Goal: Transaction & Acquisition: Purchase product/service

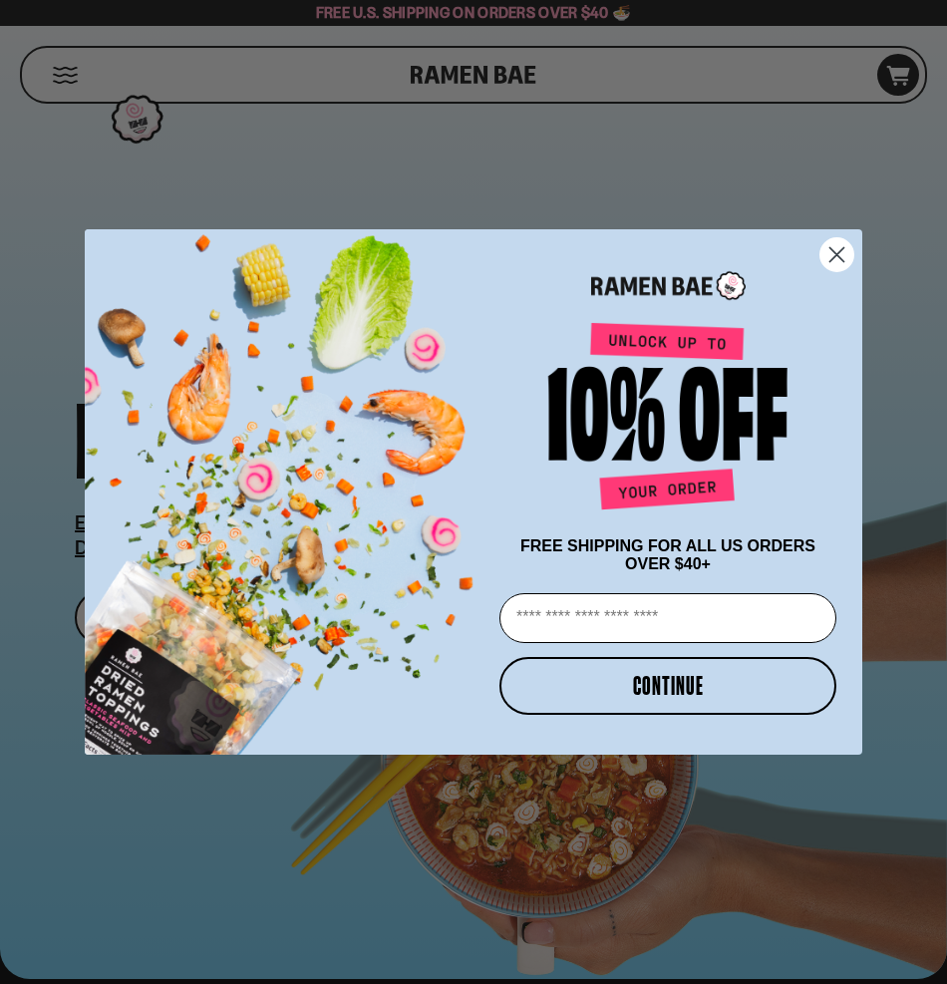
click at [838, 243] on circle "Close dialog" at bounding box center [836, 254] width 33 height 33
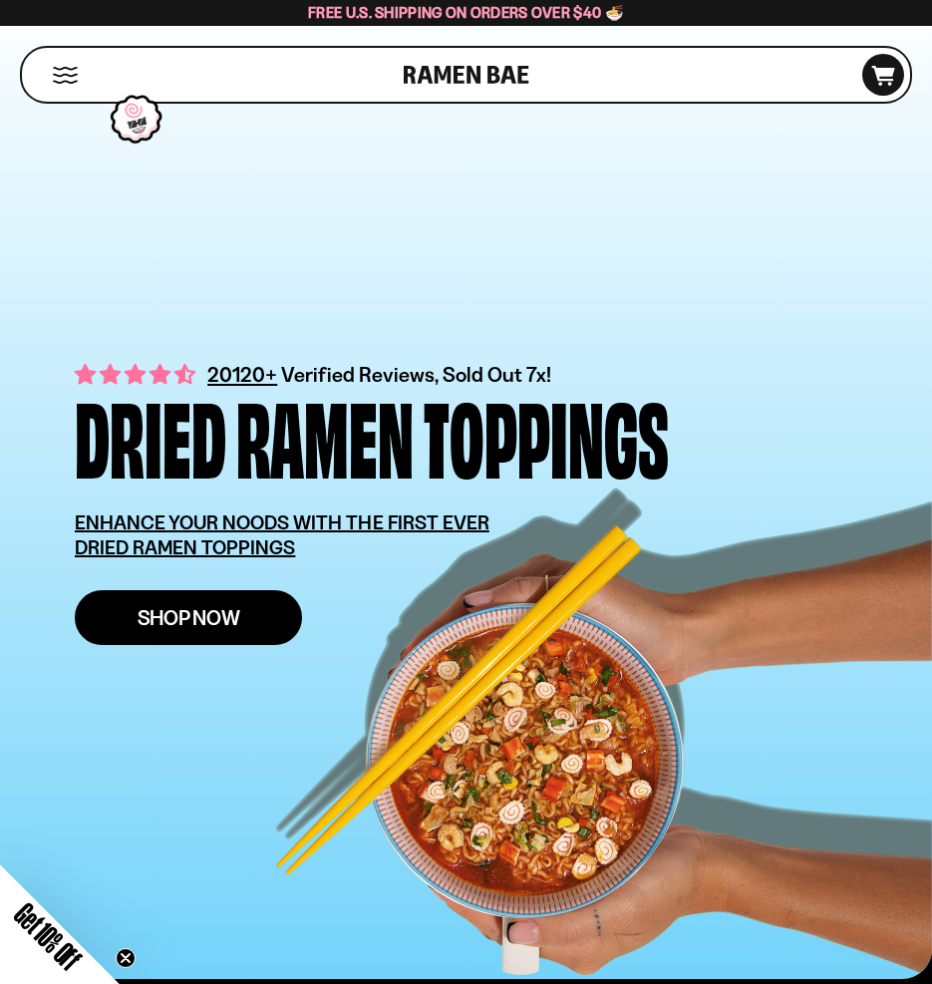
click at [205, 626] on span "Shop Now" at bounding box center [189, 617] width 103 height 21
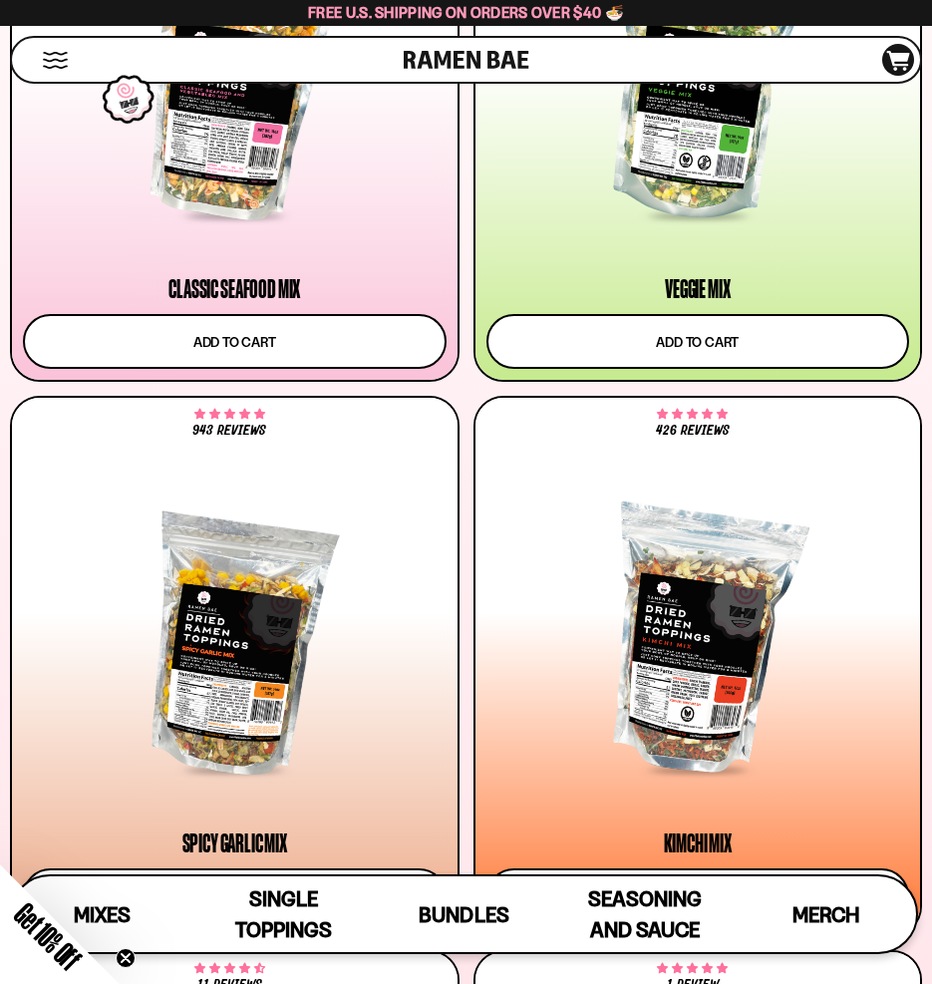
scroll to position [831, 0]
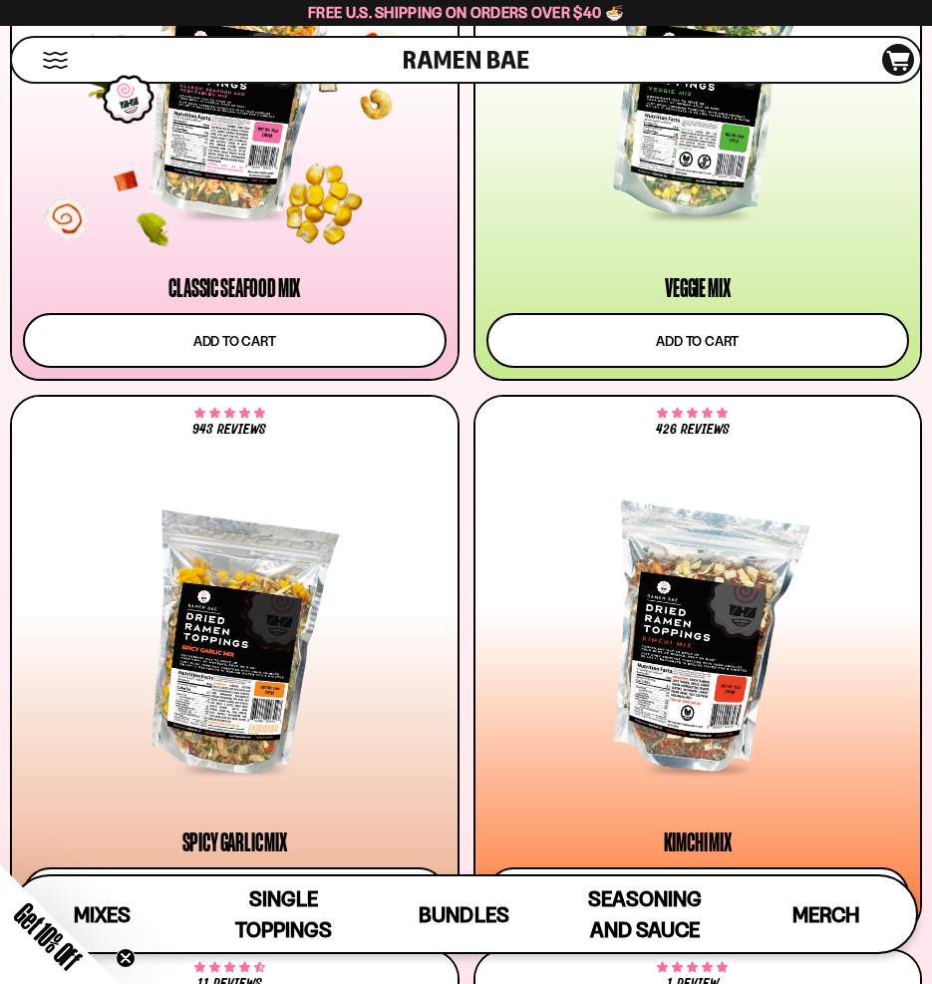
click at [327, 220] on div at bounding box center [231, 75] width 432 height 372
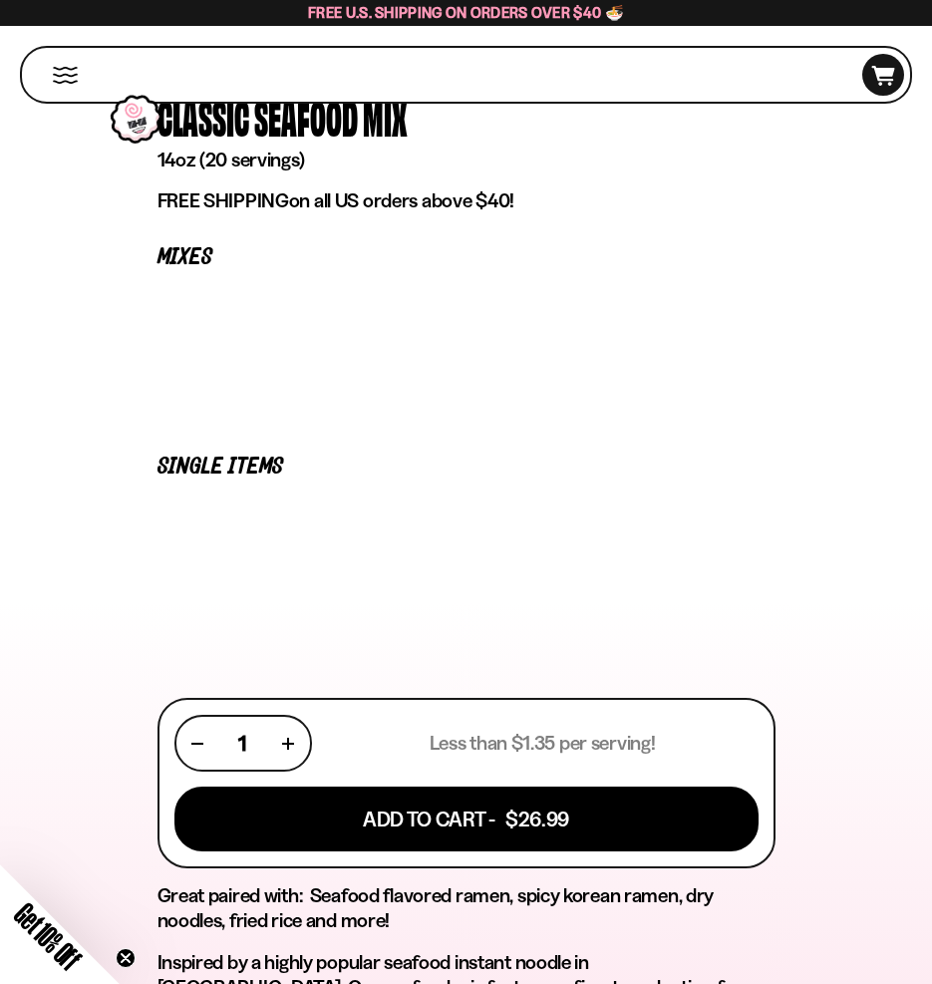
scroll to position [629, 0]
